Goal: Task Accomplishment & Management: Manage account settings

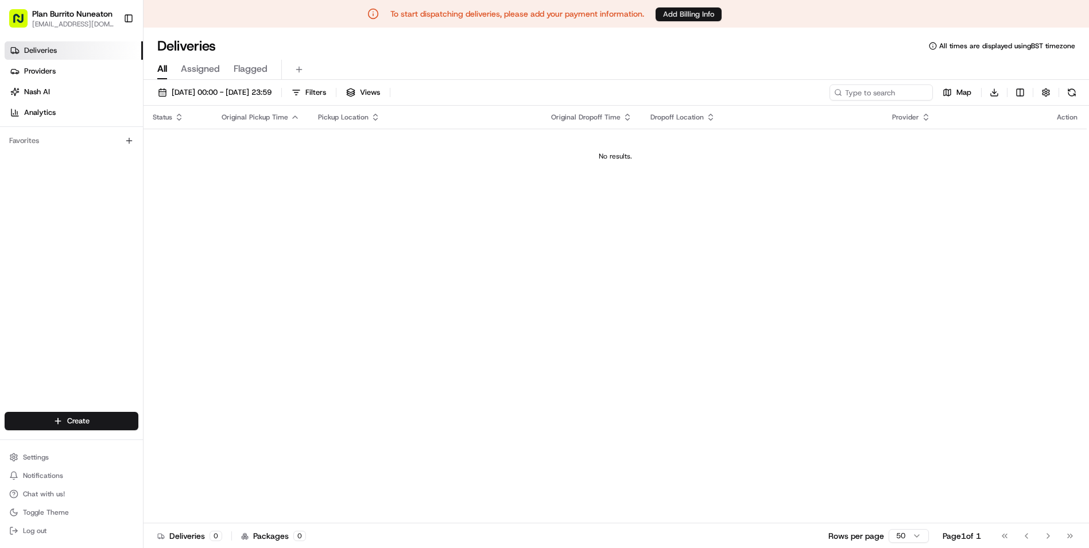
click at [682, 14] on button "Add Billing Info" at bounding box center [689, 14] width 66 height 14
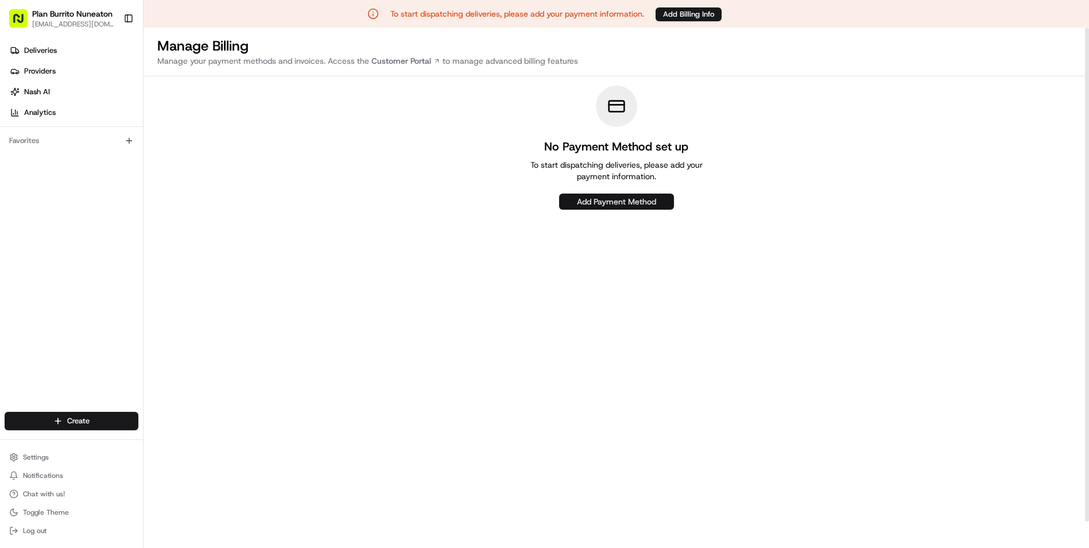
click at [622, 206] on button "Add Payment Method" at bounding box center [616, 202] width 115 height 16
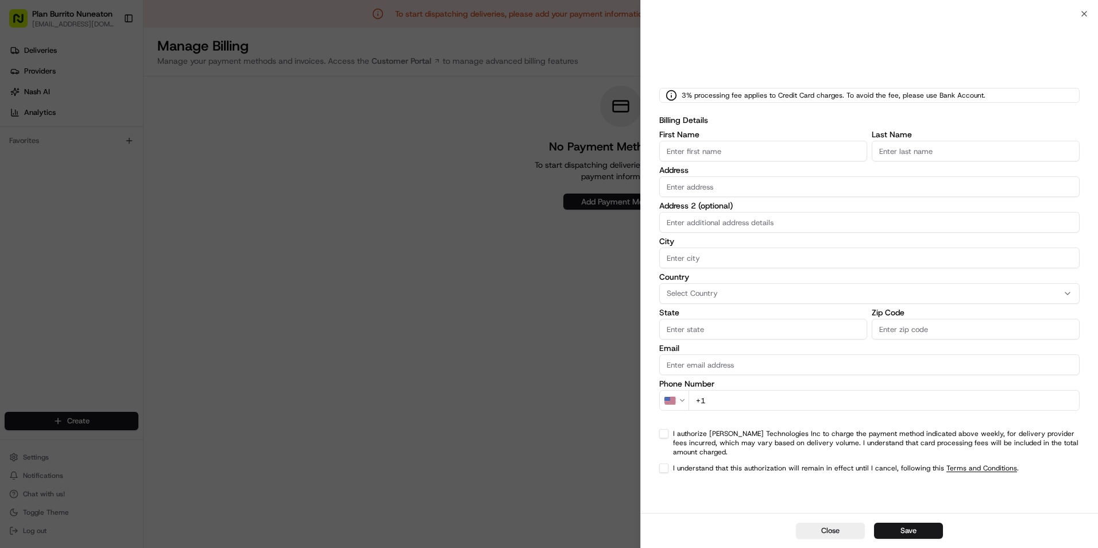
click at [748, 153] on input "First Name" at bounding box center [763, 151] width 208 height 21
type input "Muhammaad"
type input "Siddiq"
type input "[STREET_ADDRESS]"
type input "[PERSON_NAME]"
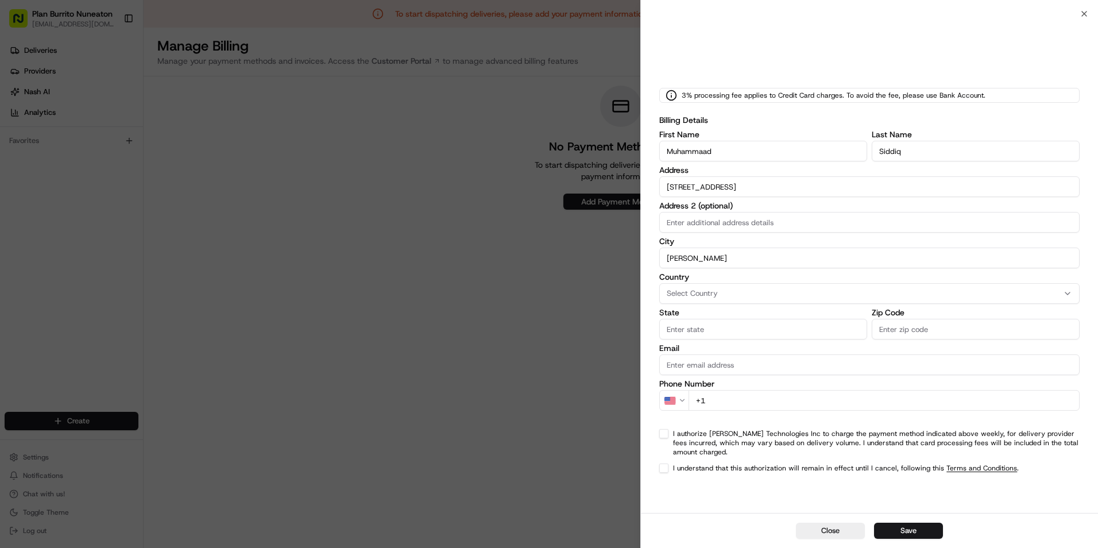
type input "[GEOGRAPHIC_DATA]"
type input "B90 3NS"
drag, startPoint x: 772, startPoint y: 367, endPoint x: 645, endPoint y: 364, distance: 127.5
click at [645, 364] on div "3% processing fee applies to Credit Card charges. To avoid the fee, please use …" at bounding box center [869, 263] width 457 height 499
type input "[EMAIL_ADDRESS][DOMAIN_NAME]"
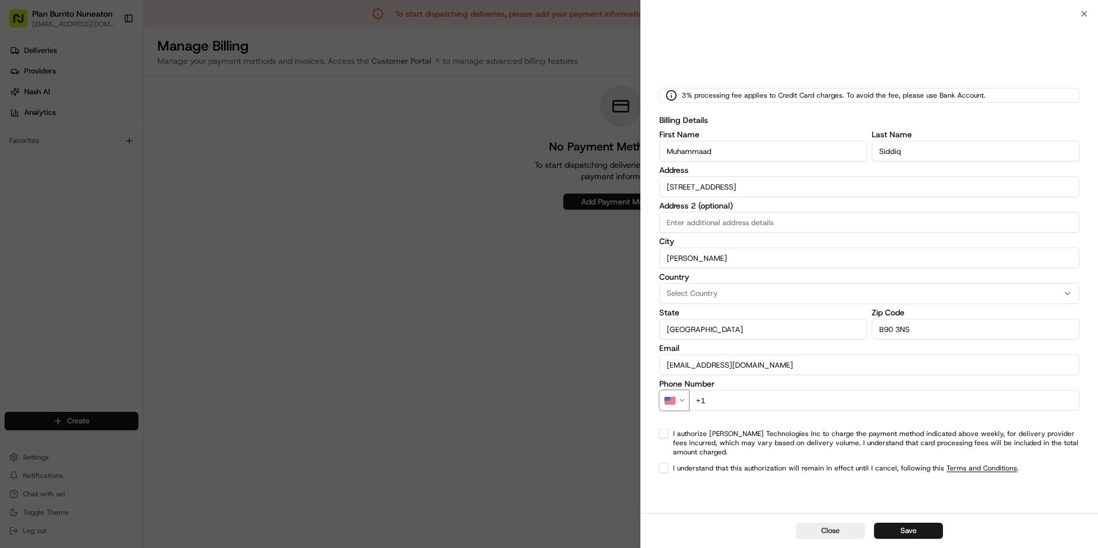
click at [680, 400] on icon "button" at bounding box center [682, 400] width 8 height 8
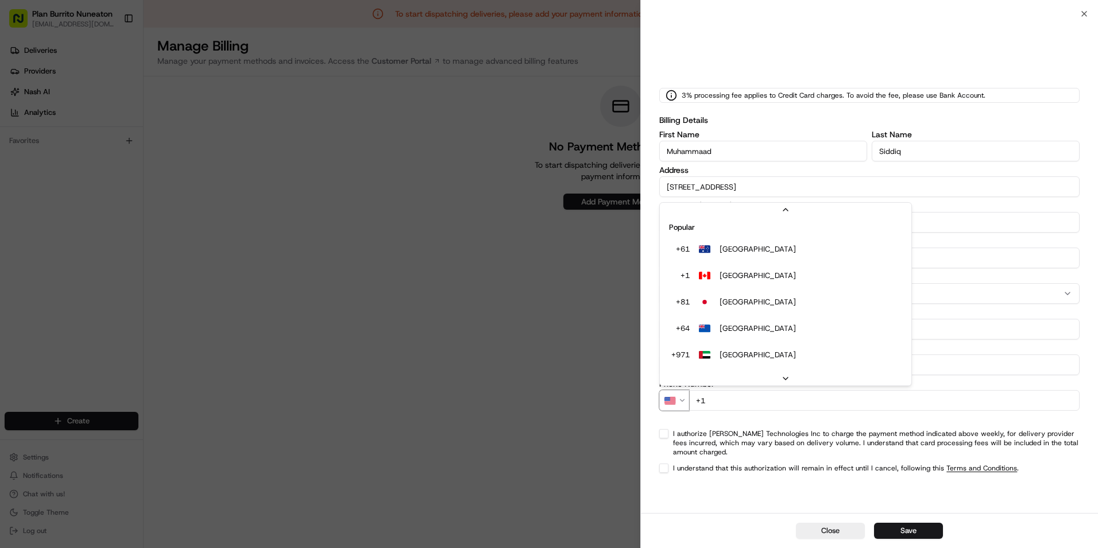
scroll to position [22, 0]
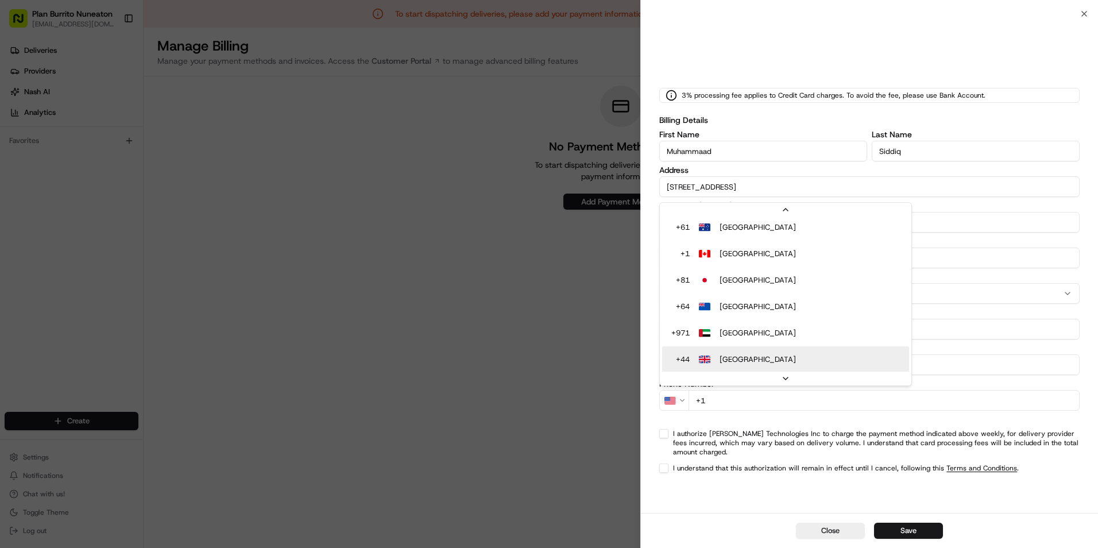
select select "GB"
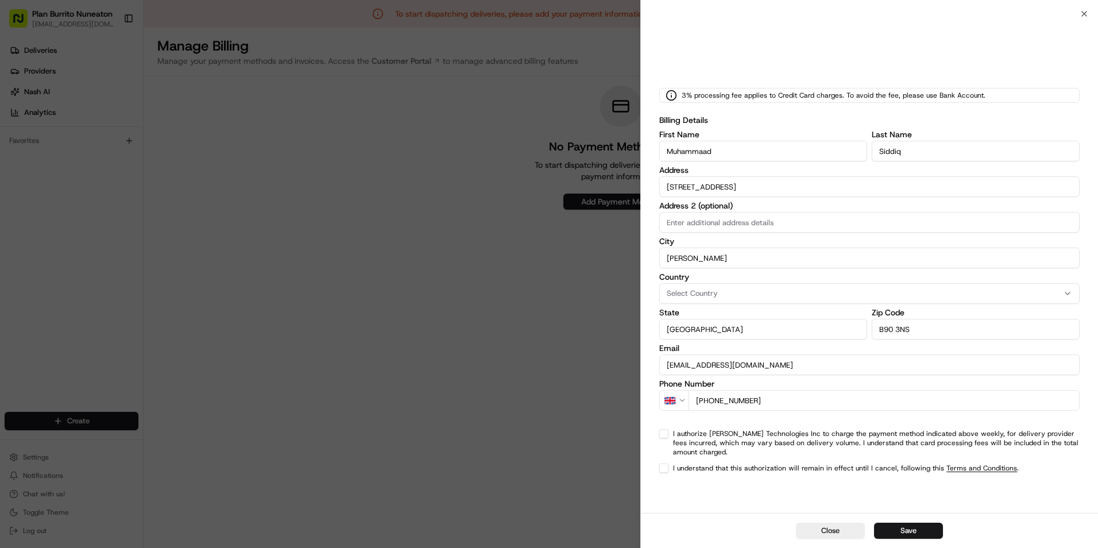
type input "[PHONE_NUMBER]"
click at [666, 435] on button "I authorize [PERSON_NAME] Technologies Inc to charge the payment method indicat…" at bounding box center [663, 433] width 9 height 9
click at [666, 463] on button "I understand that this authorization will remain in effect until I cancel, foll…" at bounding box center [663, 467] width 9 height 9
click at [907, 531] on button "Save" at bounding box center [908, 531] width 69 height 16
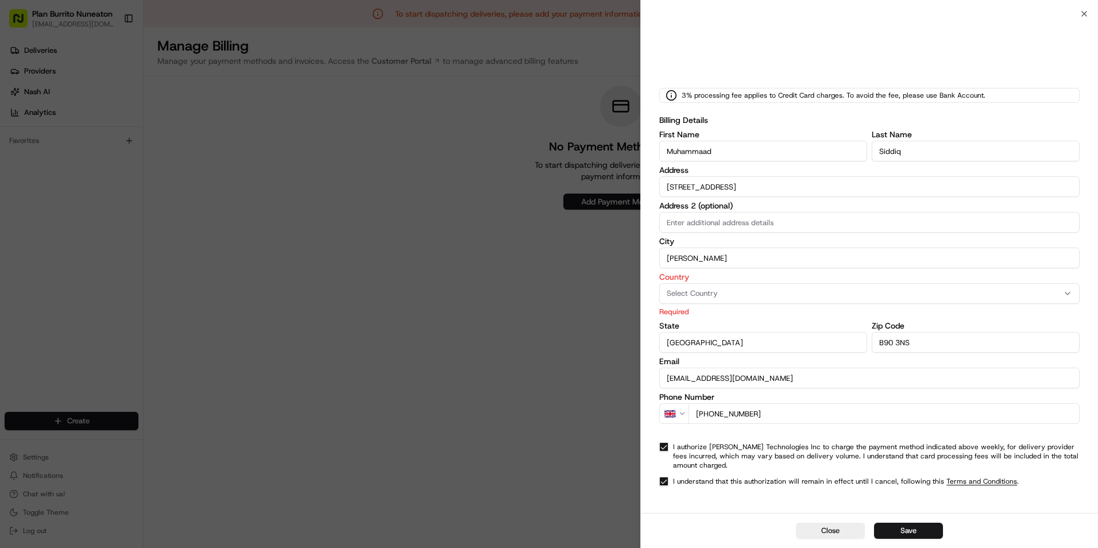
drag, startPoint x: 740, startPoint y: 343, endPoint x: 663, endPoint y: 335, distance: 77.4
click at [663, 335] on input "[GEOGRAPHIC_DATA]" at bounding box center [763, 342] width 208 height 21
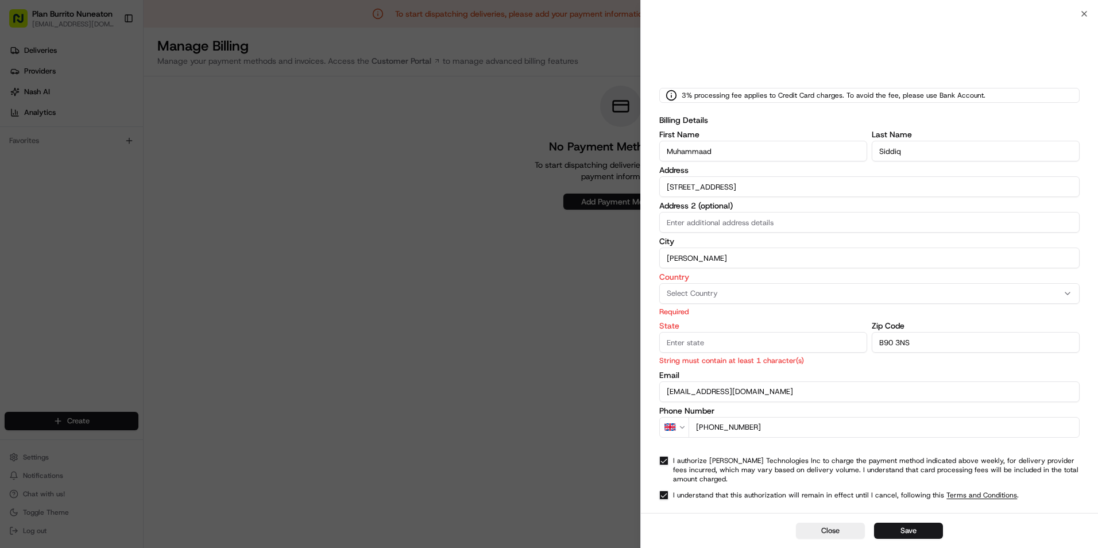
click at [697, 291] on span "Select Country" at bounding box center [692, 293] width 51 height 10
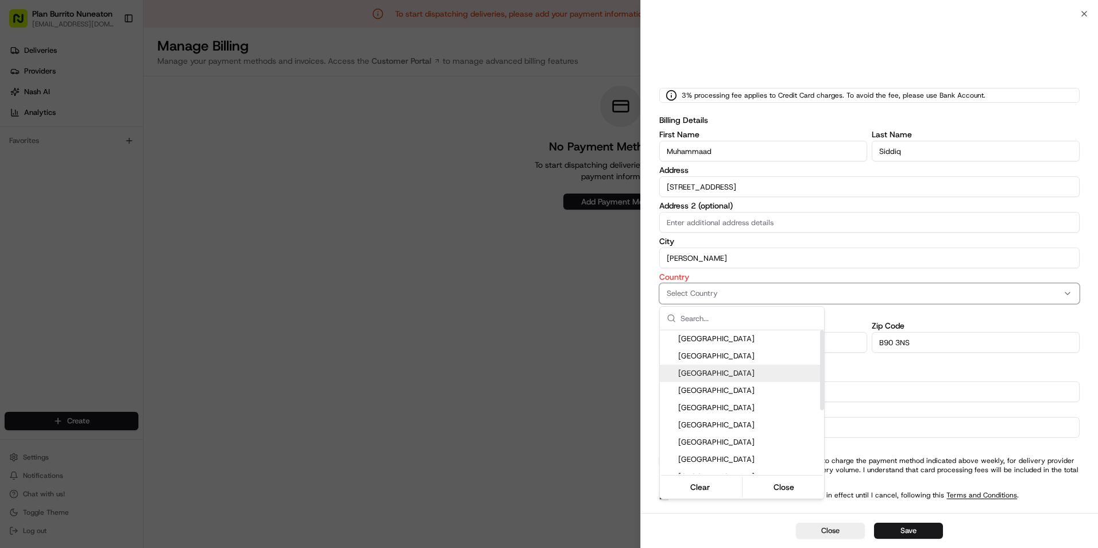
click at [731, 375] on span "[GEOGRAPHIC_DATA]" at bounding box center [748, 373] width 141 height 10
click at [886, 392] on div at bounding box center [549, 274] width 1098 height 548
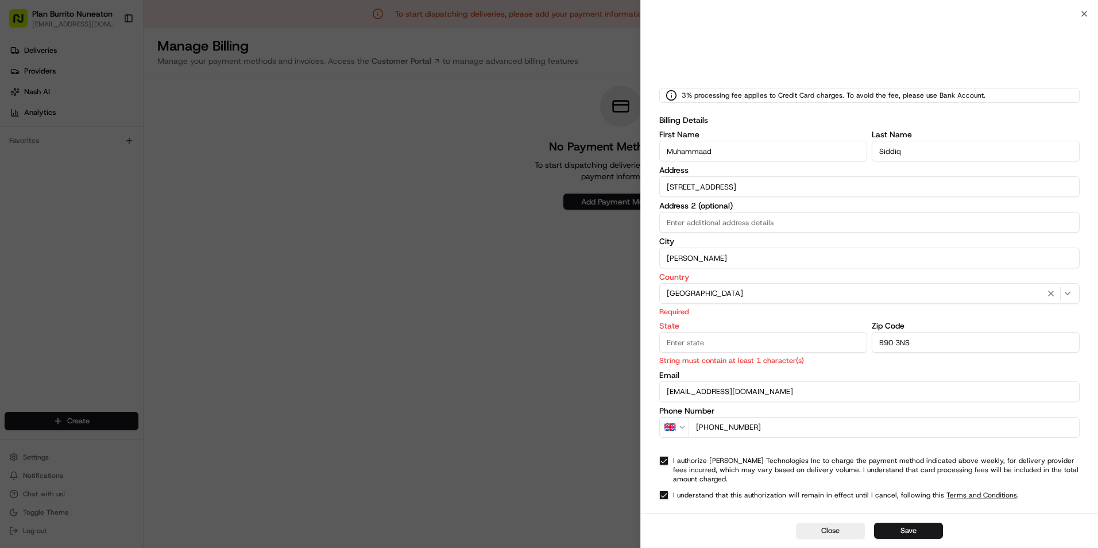
click at [718, 343] on input "State" at bounding box center [763, 342] width 208 height 21
paste input "[GEOGRAPHIC_DATA]"
type input "[GEOGRAPHIC_DATA]"
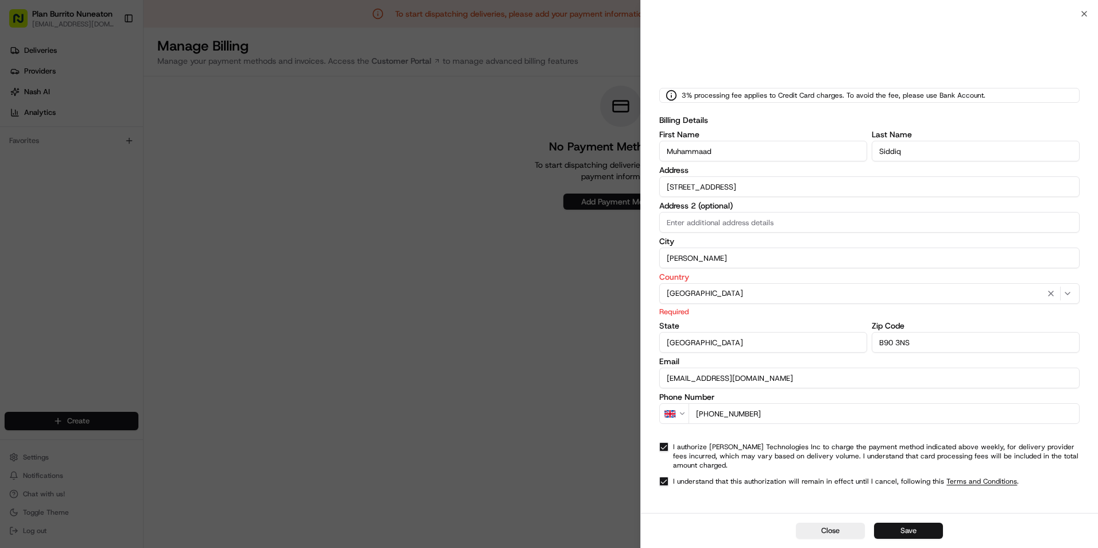
click at [914, 536] on button "Save" at bounding box center [908, 531] width 69 height 16
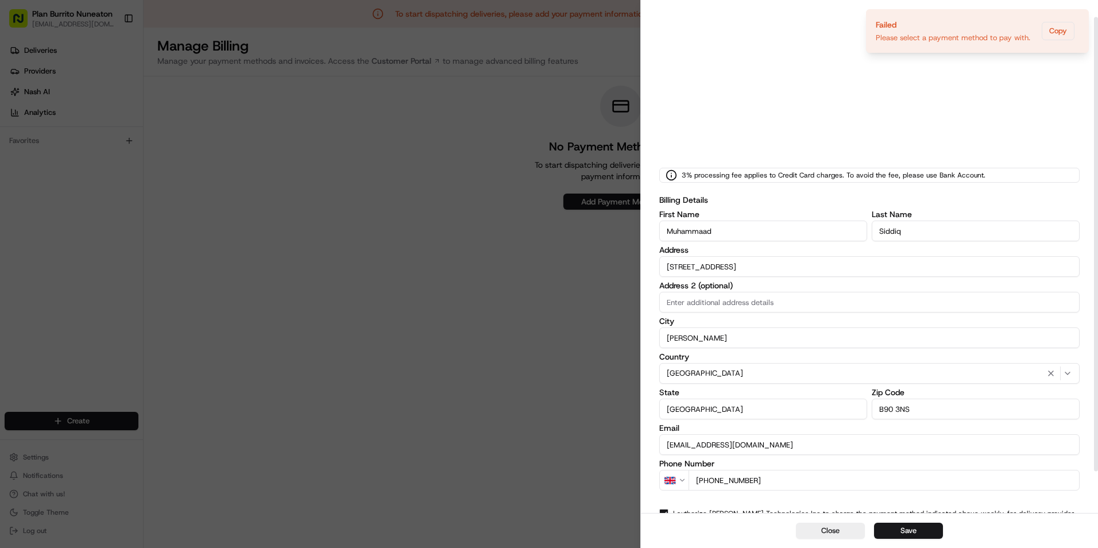
scroll to position [0, 0]
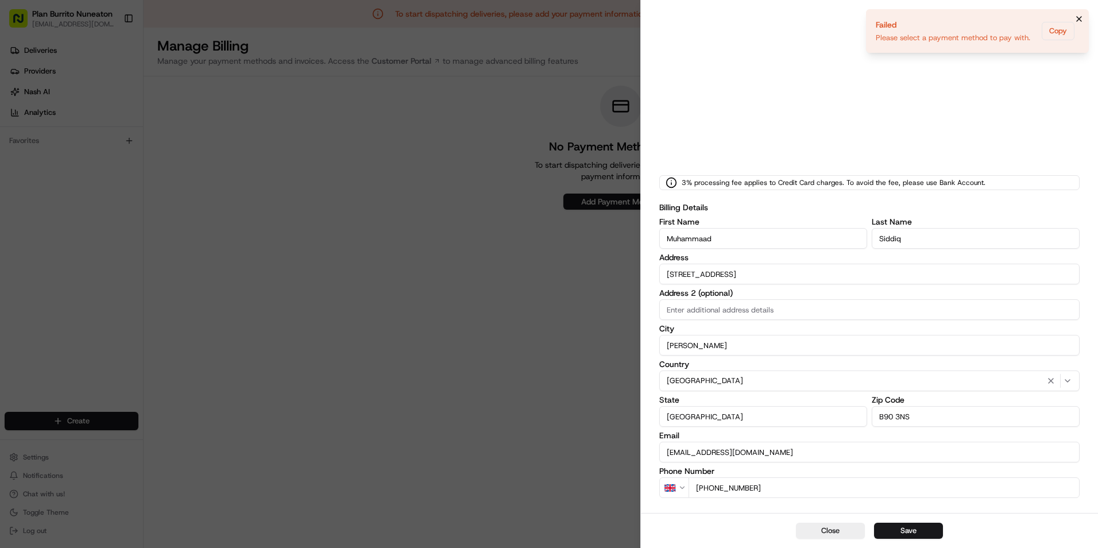
click at [1079, 20] on icon "Notifications (F8)" at bounding box center [1079, 19] width 5 height 5
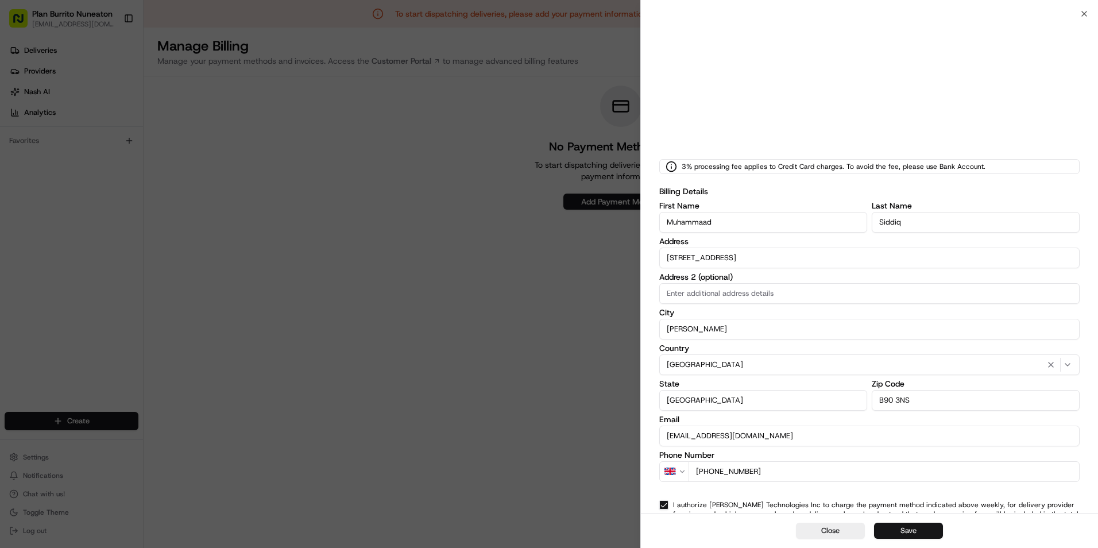
click at [915, 527] on button "Save" at bounding box center [908, 531] width 69 height 16
